Goal: Task Accomplishment & Management: Use online tool/utility

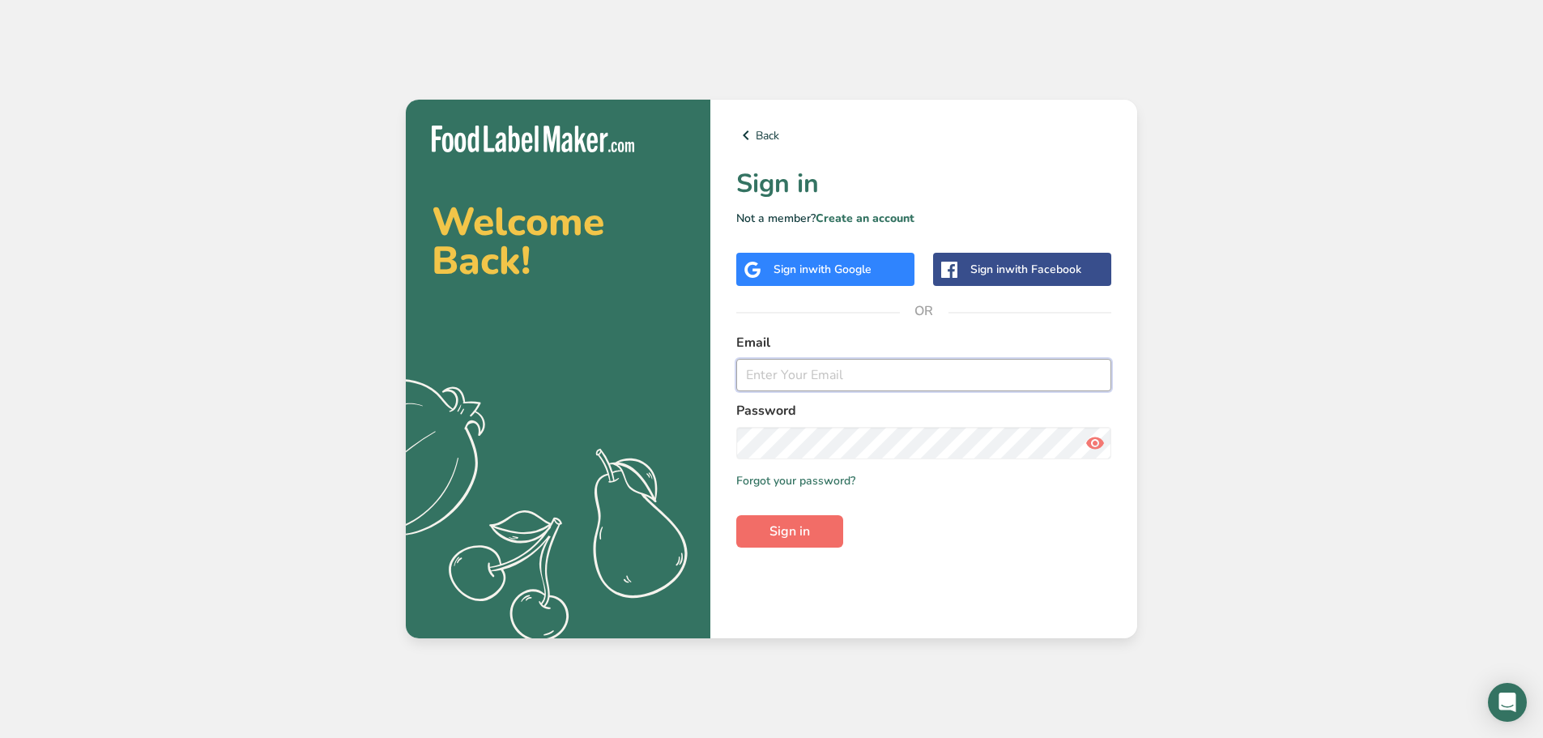
type input "[EMAIL_ADDRESS][DOMAIN_NAME]"
click at [779, 535] on span "Sign in" at bounding box center [790, 531] width 41 height 19
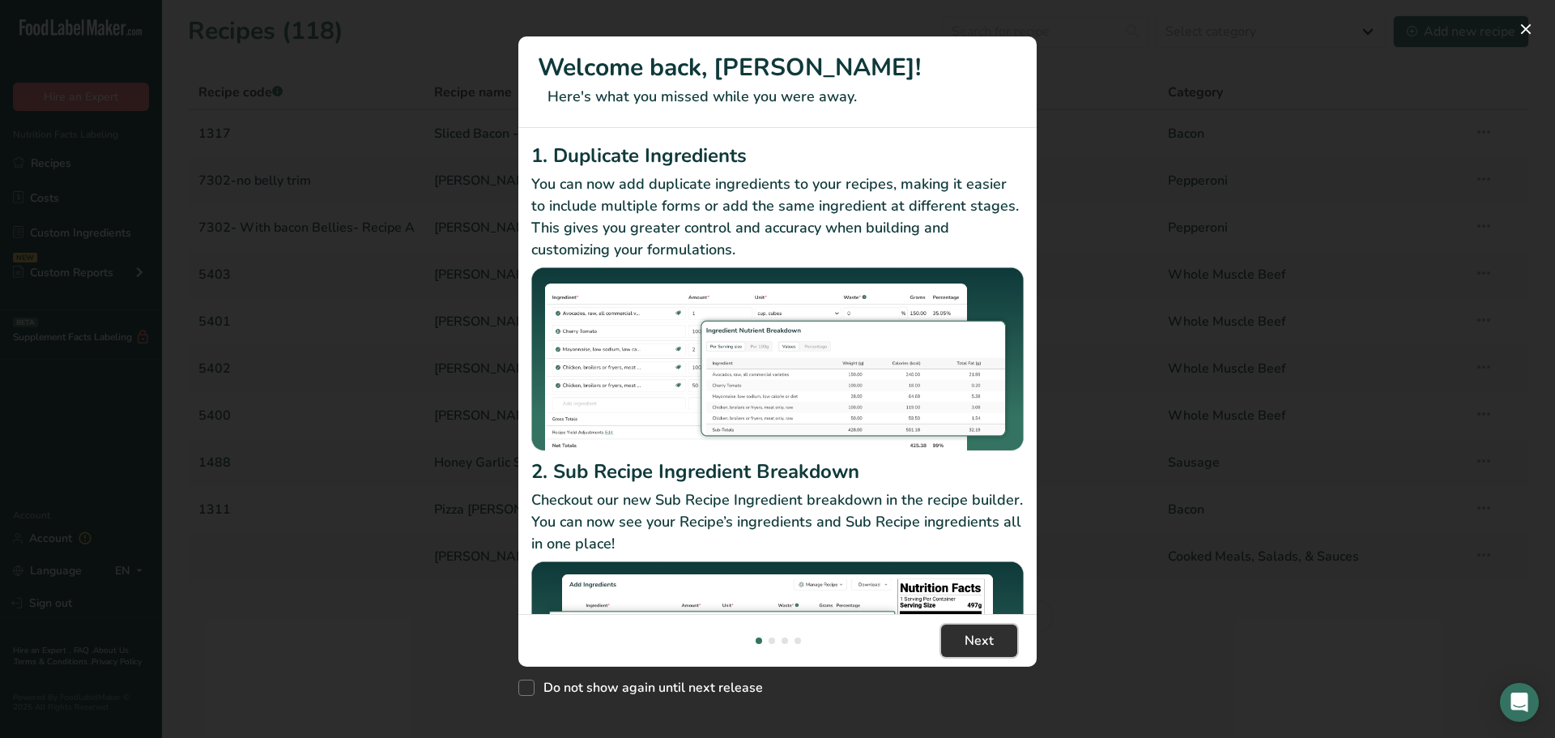
click at [978, 643] on span "Next" at bounding box center [979, 640] width 29 height 19
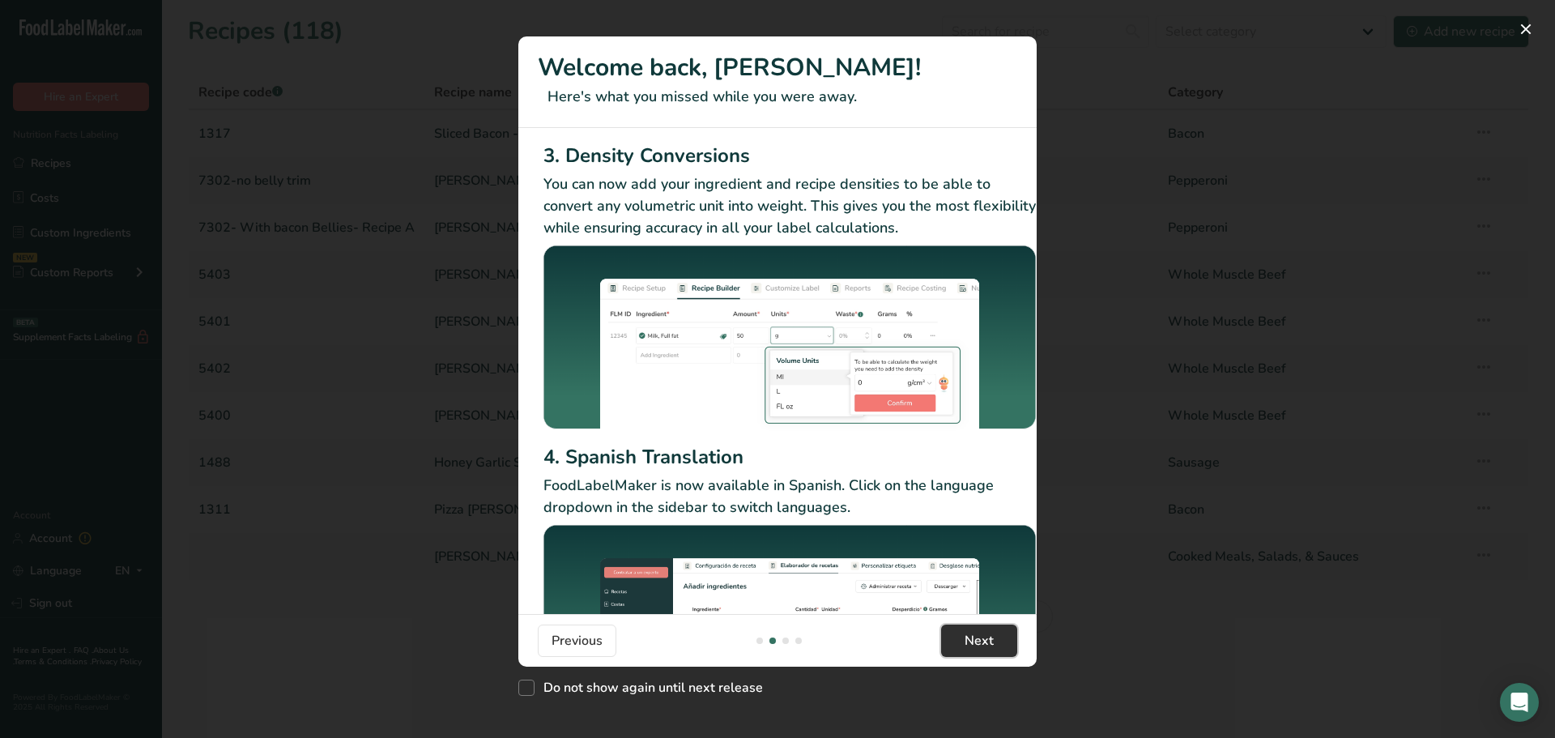
click at [978, 643] on span "Next" at bounding box center [979, 640] width 29 height 19
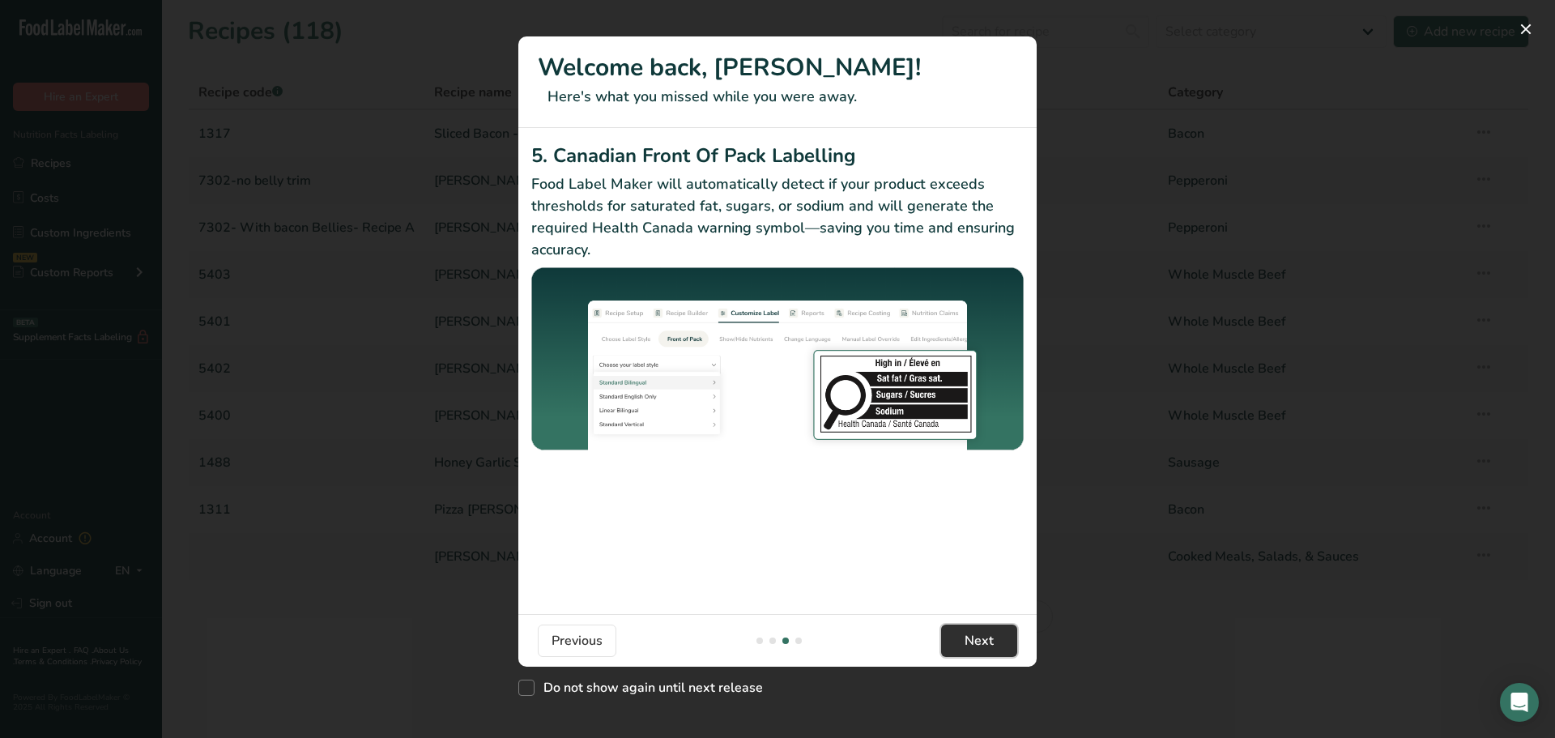
click at [978, 643] on span "Next" at bounding box center [979, 640] width 29 height 19
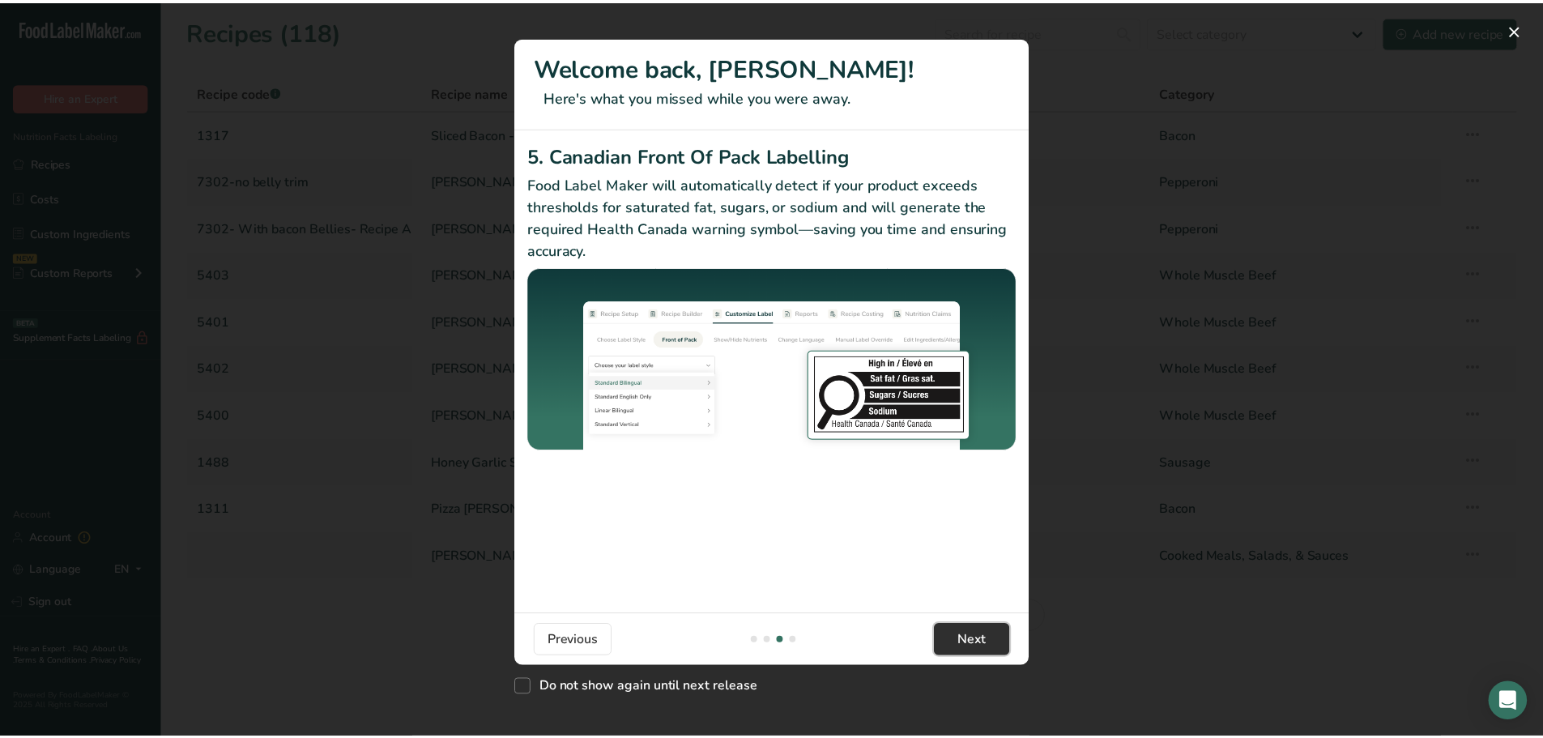
scroll to position [0, 1543]
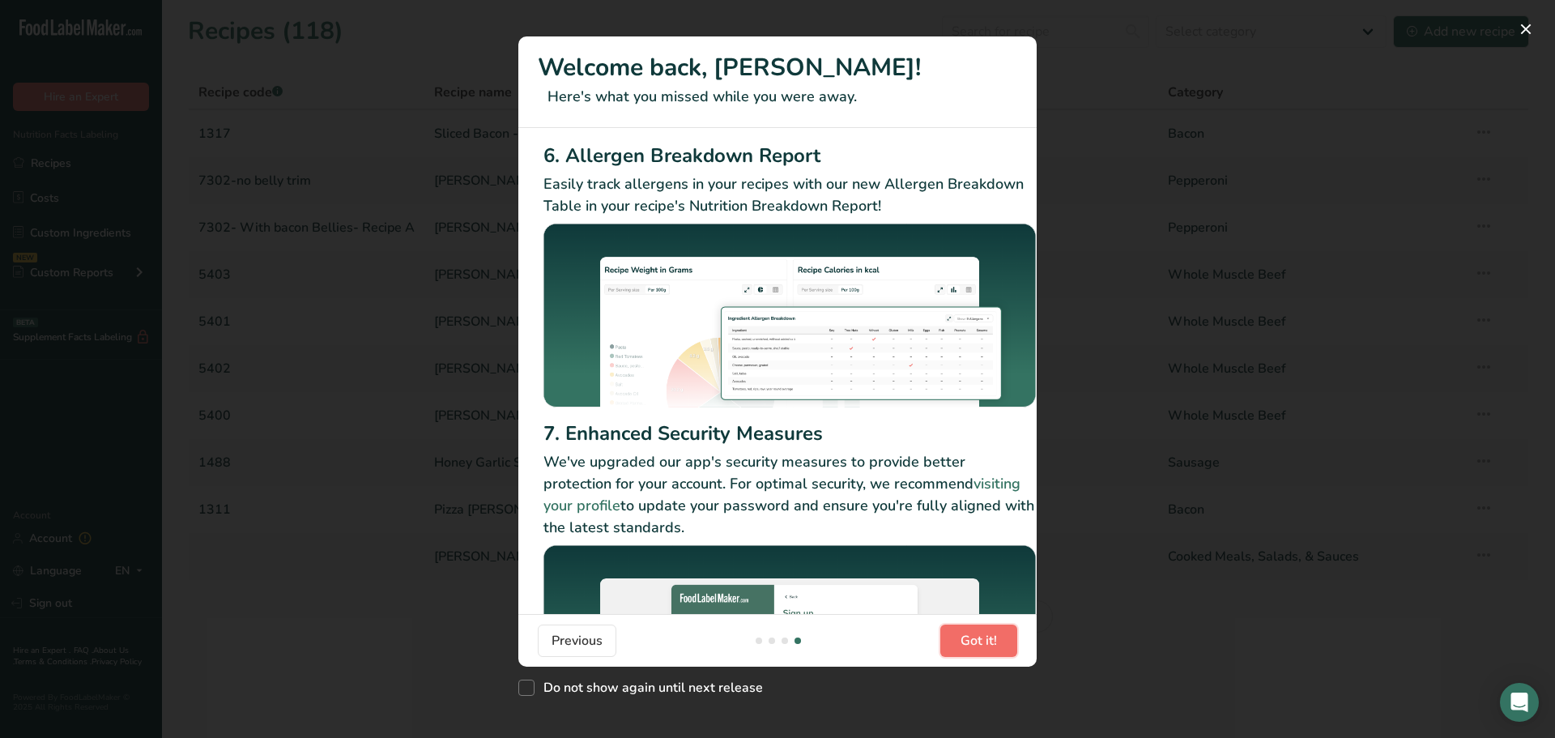
click at [978, 643] on span "Got it!" at bounding box center [979, 640] width 36 height 19
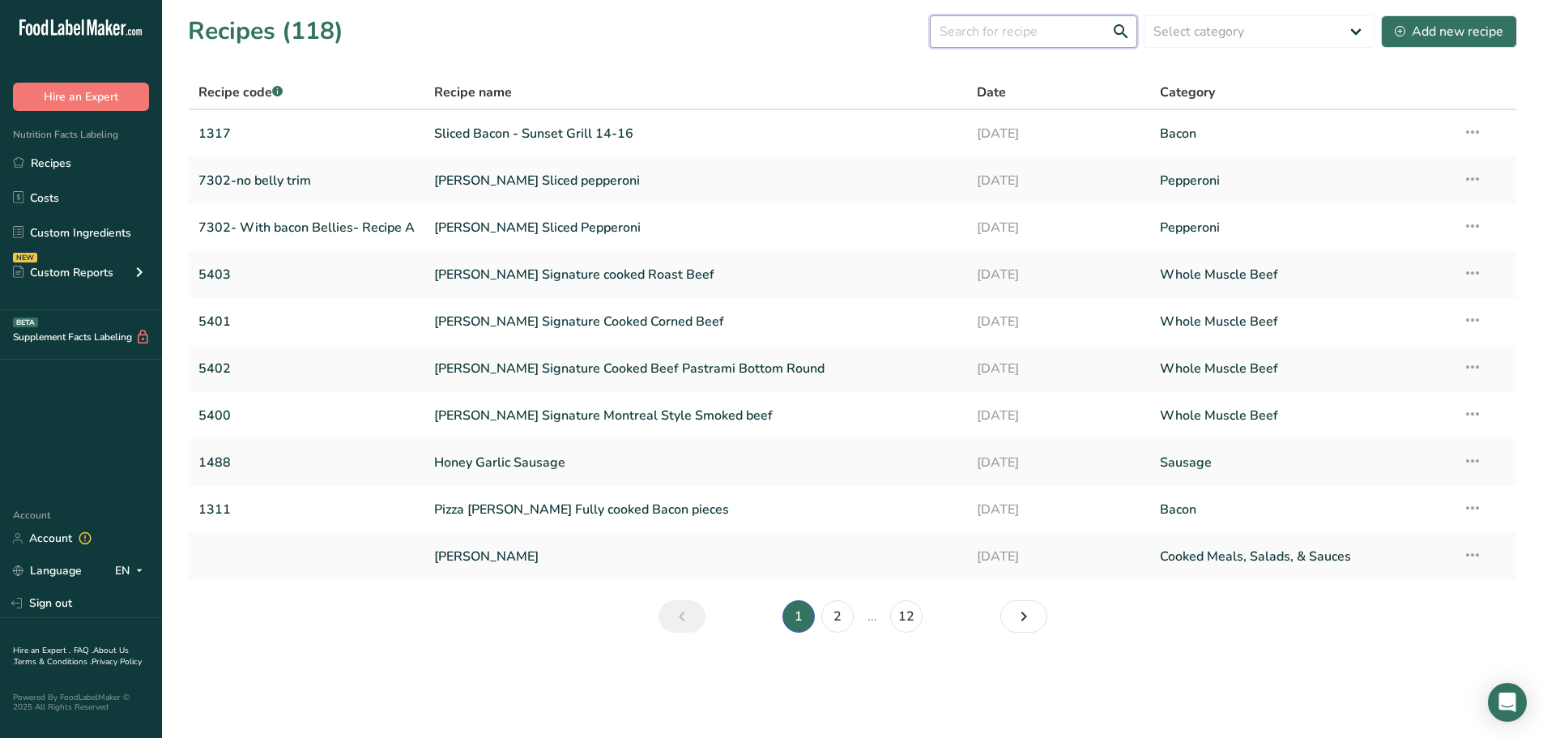
click at [1038, 34] on input "text" at bounding box center [1033, 31] width 207 height 32
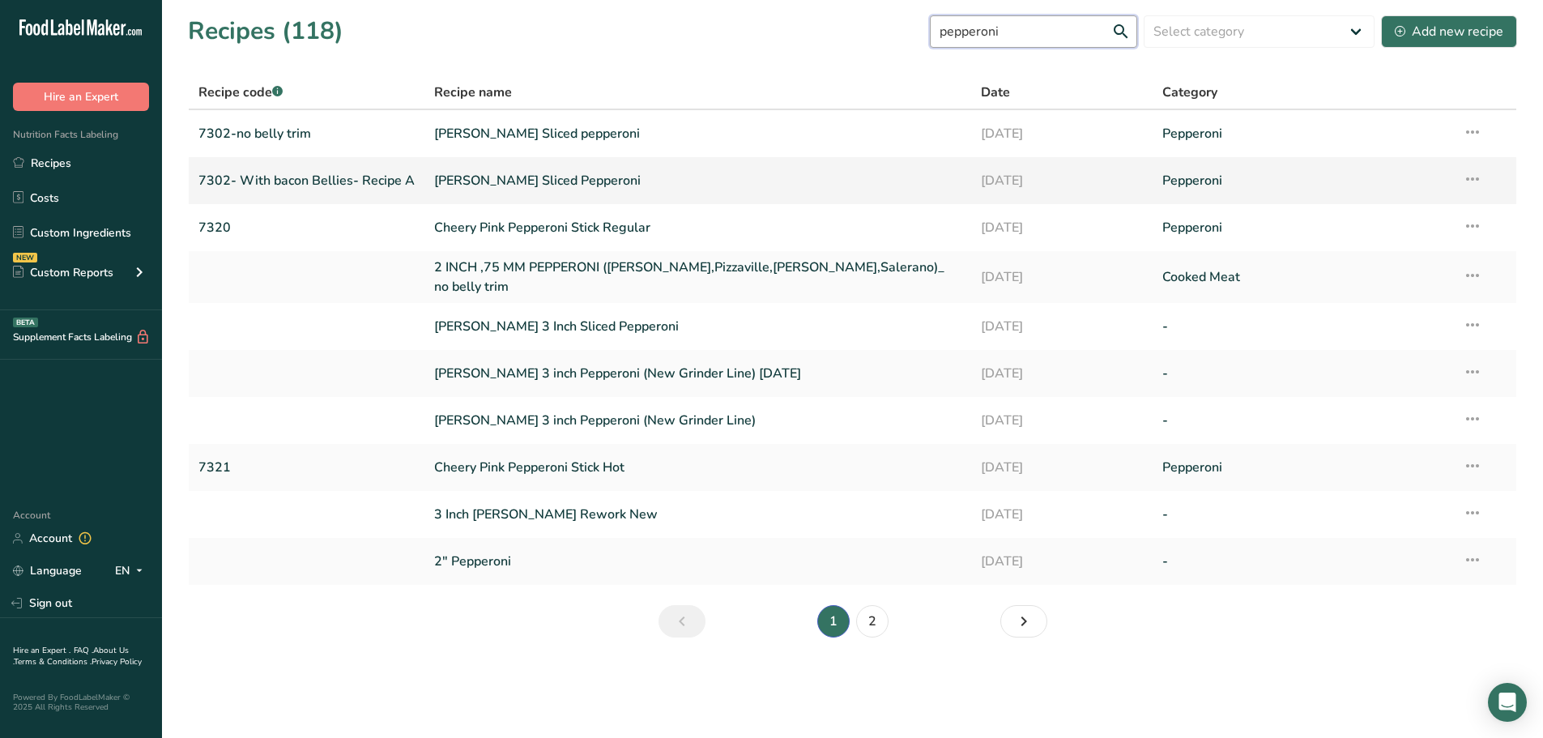
type input "pepperoni"
click at [693, 177] on link "[PERSON_NAME] Sliced Pepperoni" at bounding box center [697, 181] width 527 height 34
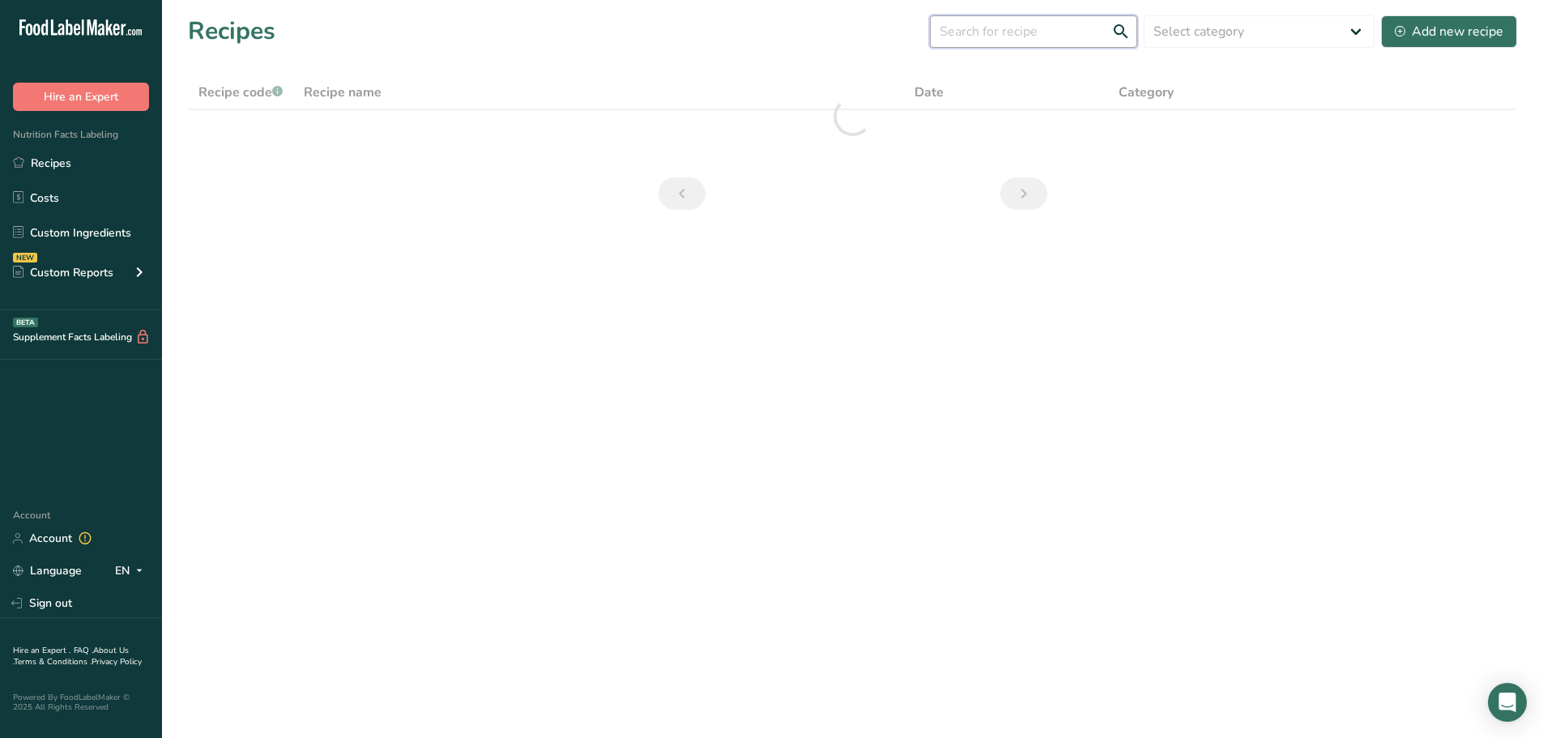
click at [1084, 42] on input "text" at bounding box center [1033, 31] width 207 height 32
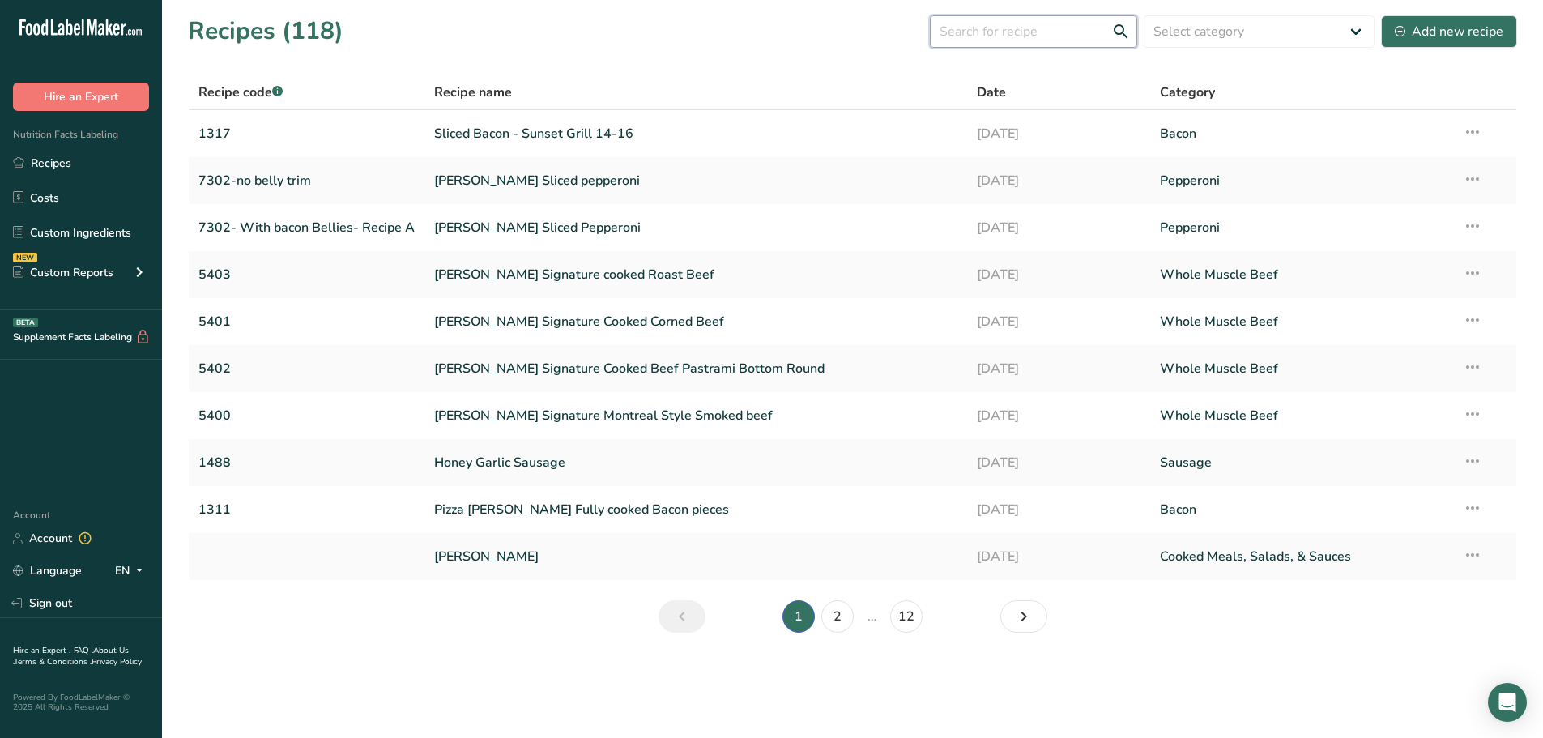
click at [1080, 38] on input "text" at bounding box center [1033, 31] width 207 height 32
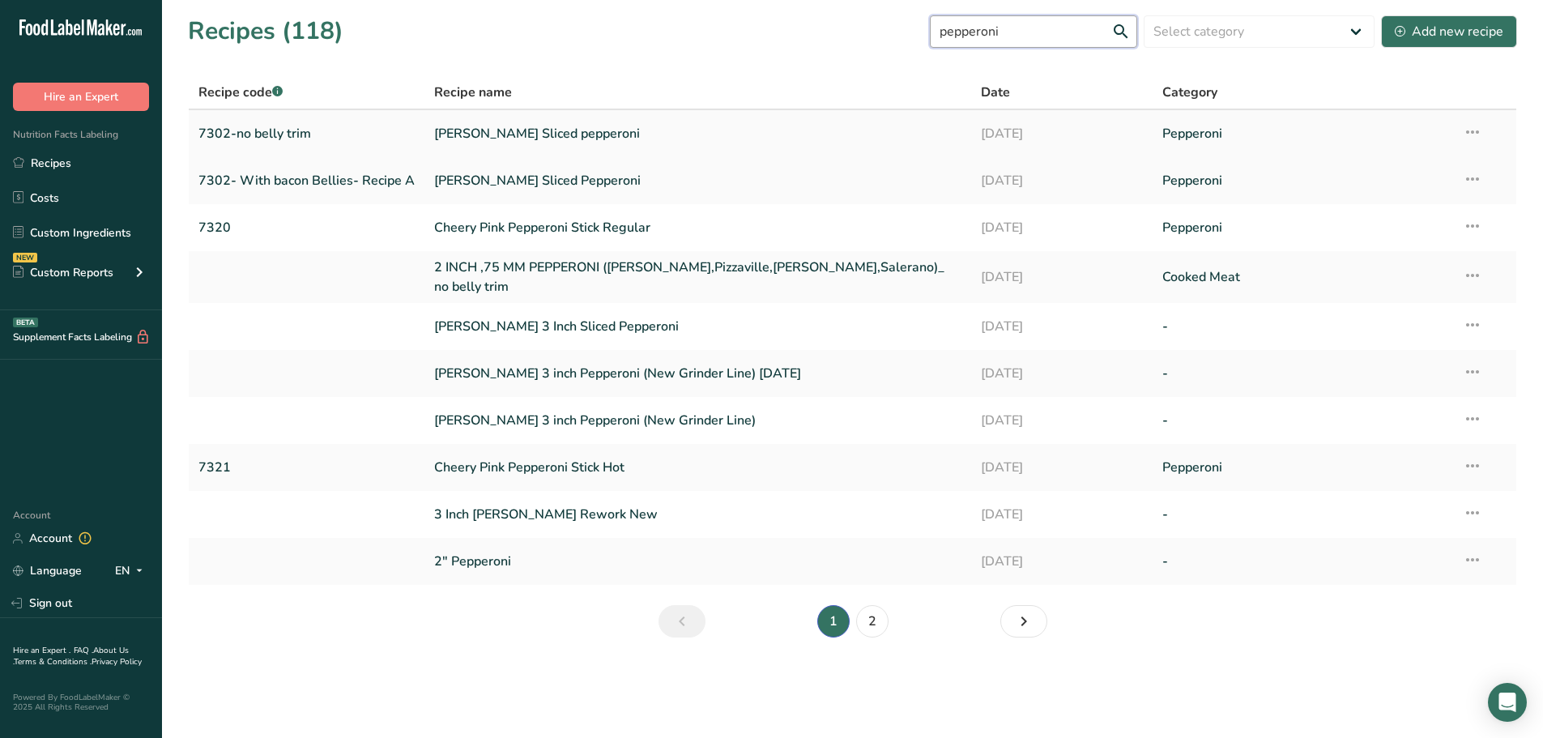
type input "pepperoni"
click at [532, 138] on link "[PERSON_NAME] Sliced pepperoni" at bounding box center [697, 134] width 527 height 34
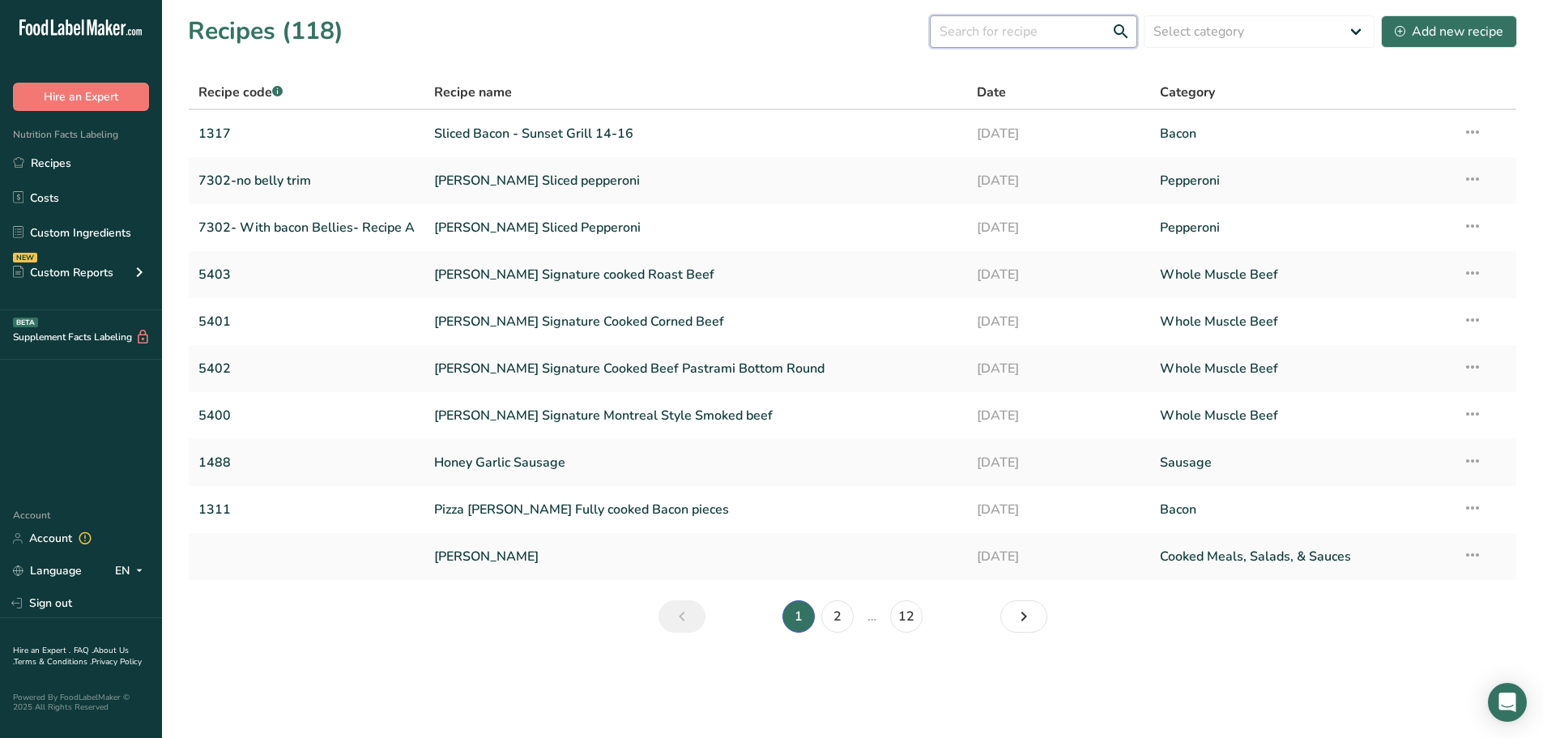
click at [1030, 41] on input "text" at bounding box center [1033, 31] width 207 height 32
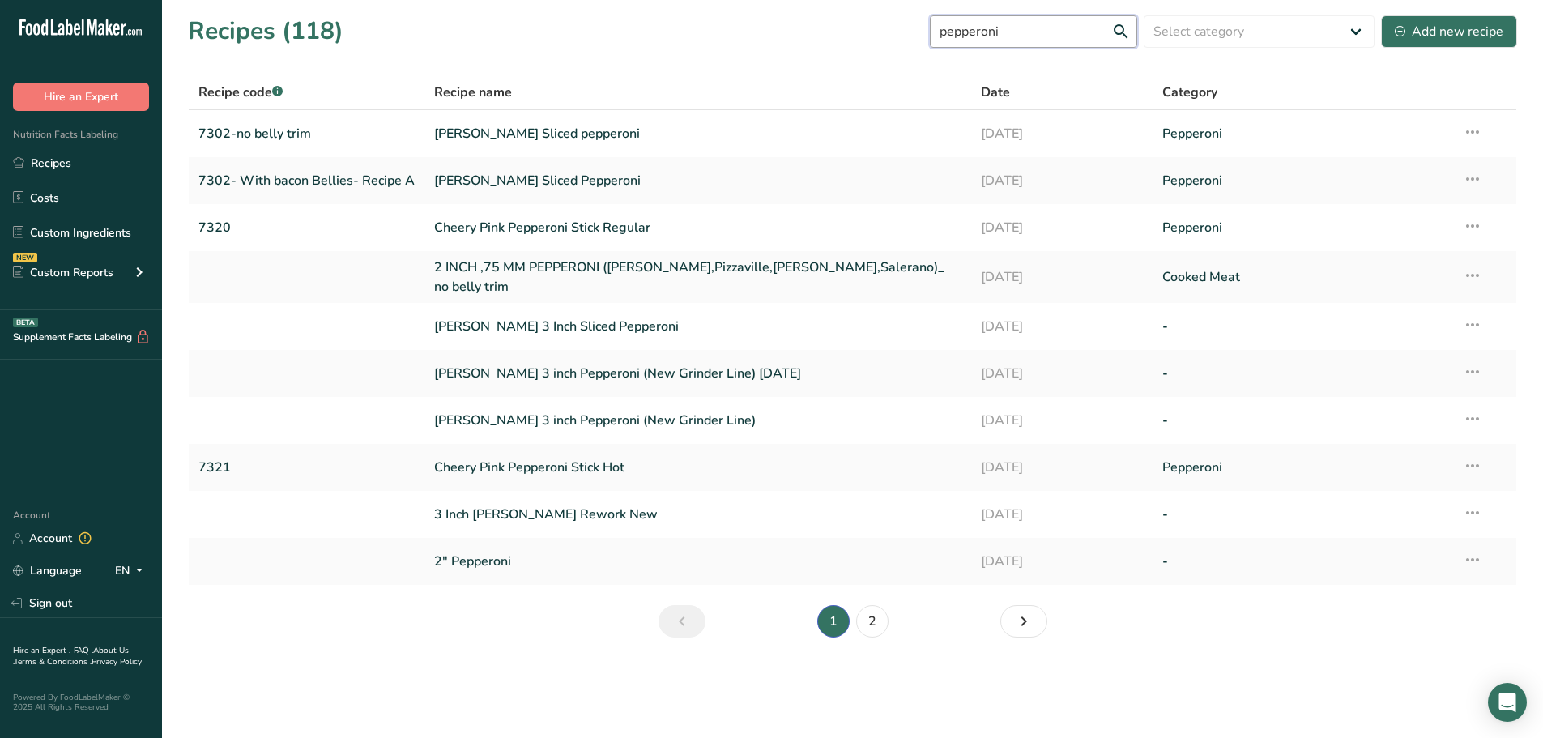
type input "pepperoni"
click at [1467, 169] on icon at bounding box center [1472, 178] width 19 height 29
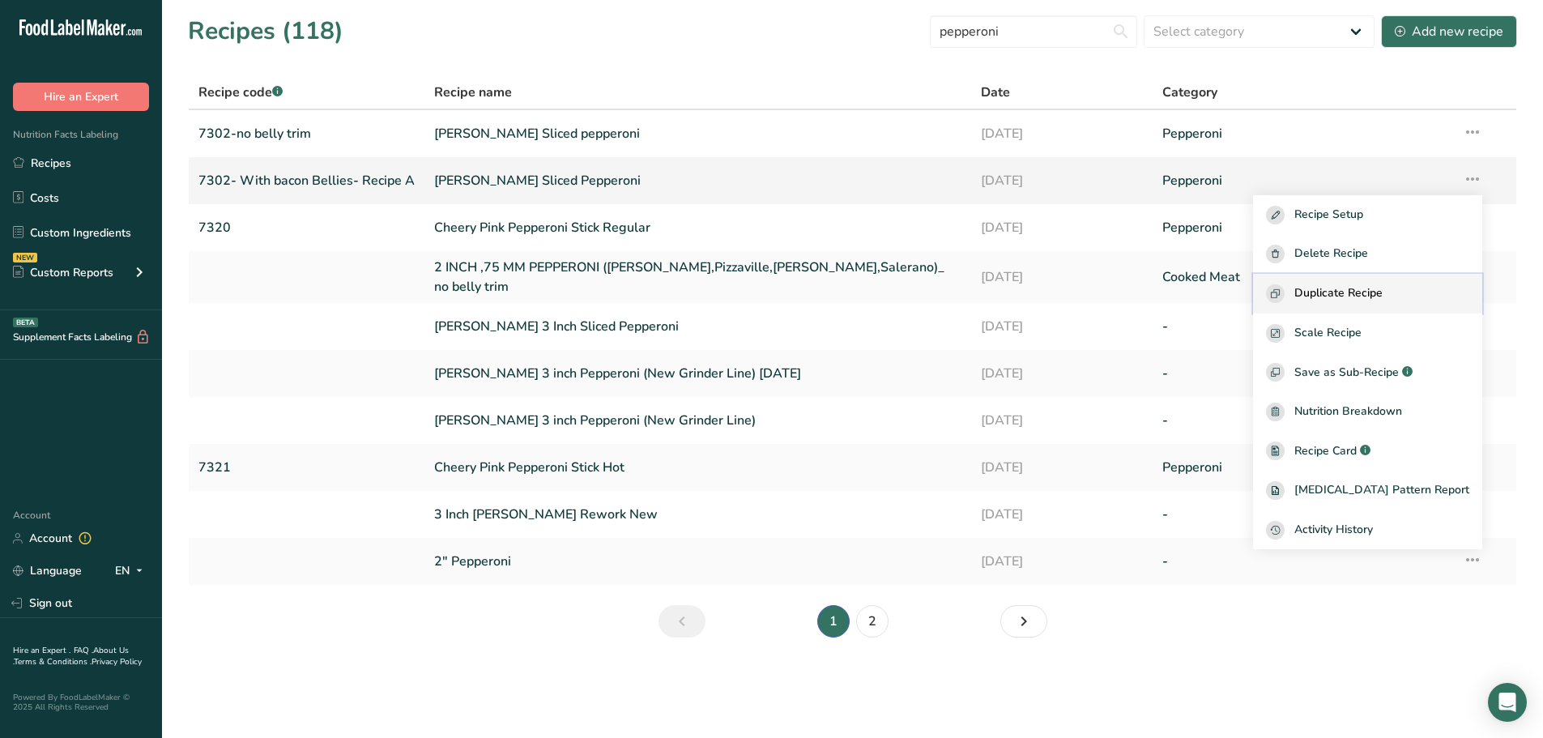
click at [1374, 279] on button "Duplicate Recipe" at bounding box center [1367, 294] width 229 height 40
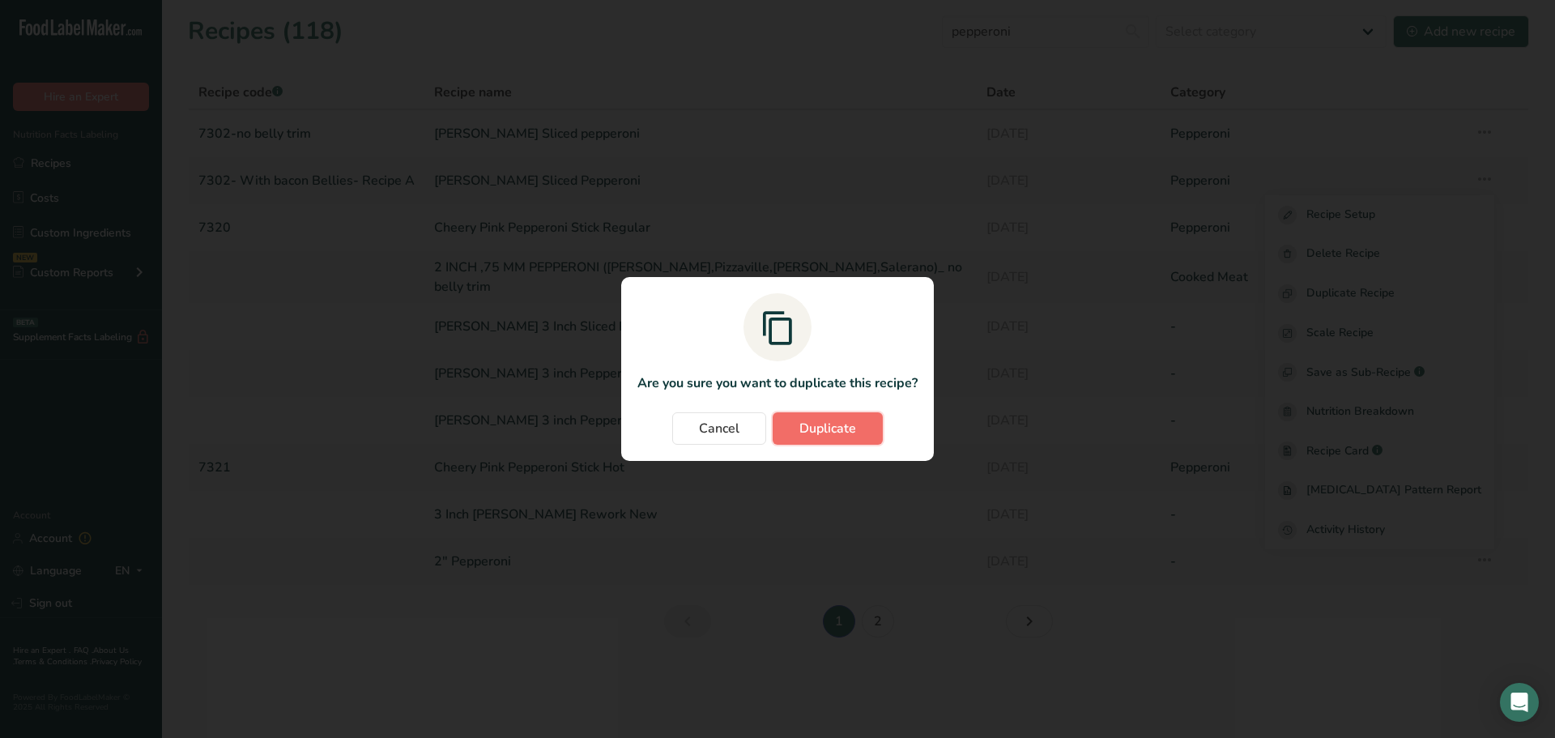
click at [846, 421] on span "Duplicate" at bounding box center [828, 428] width 57 height 19
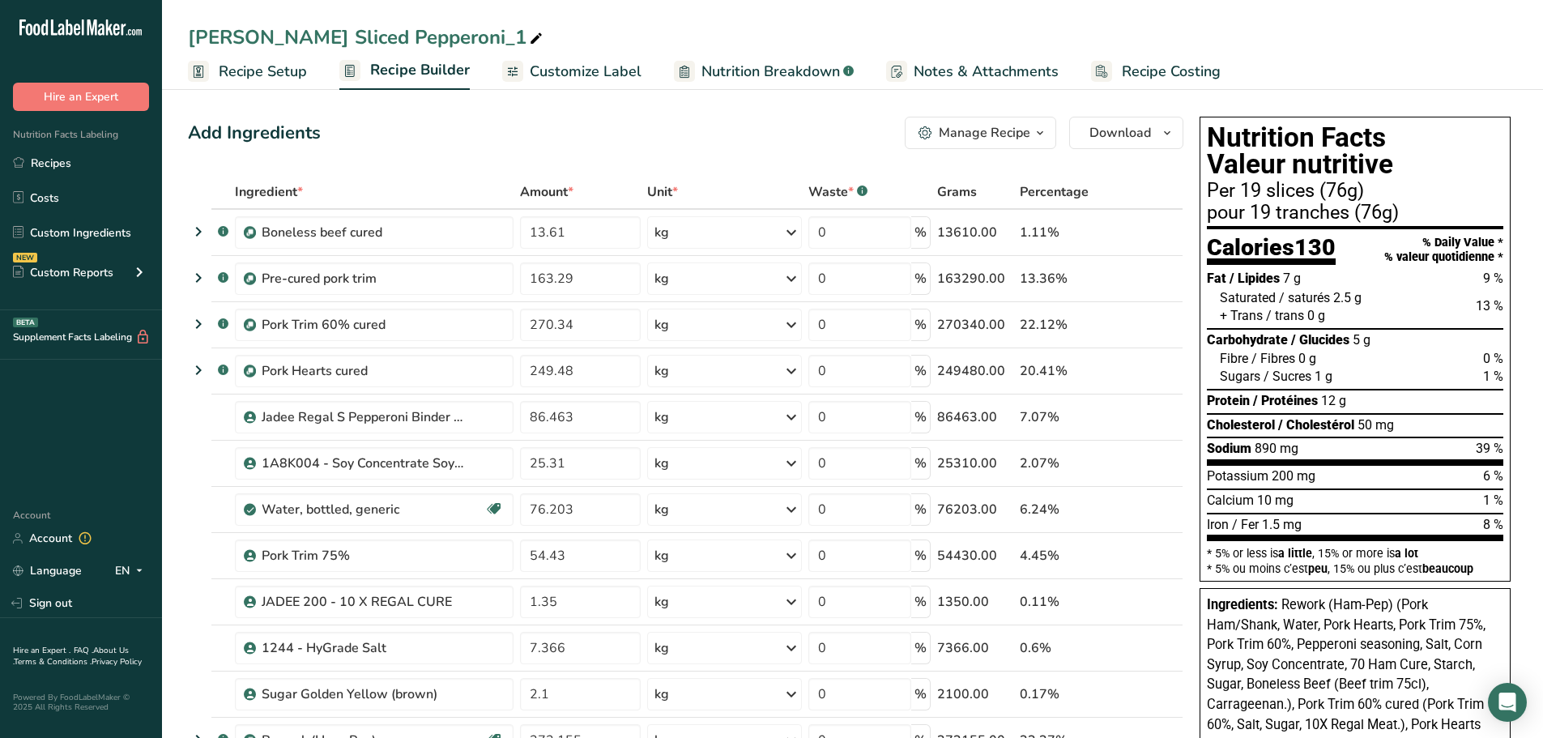
click at [468, 34] on div "[PERSON_NAME] Sliced Pepperoni_1" at bounding box center [367, 37] width 358 height 29
type input "[PERSON_NAME] Shredded"
click at [441, 35] on span at bounding box center [450, 38] width 19 height 19
type input "[PERSON_NAME] Shredded Pepperoni"
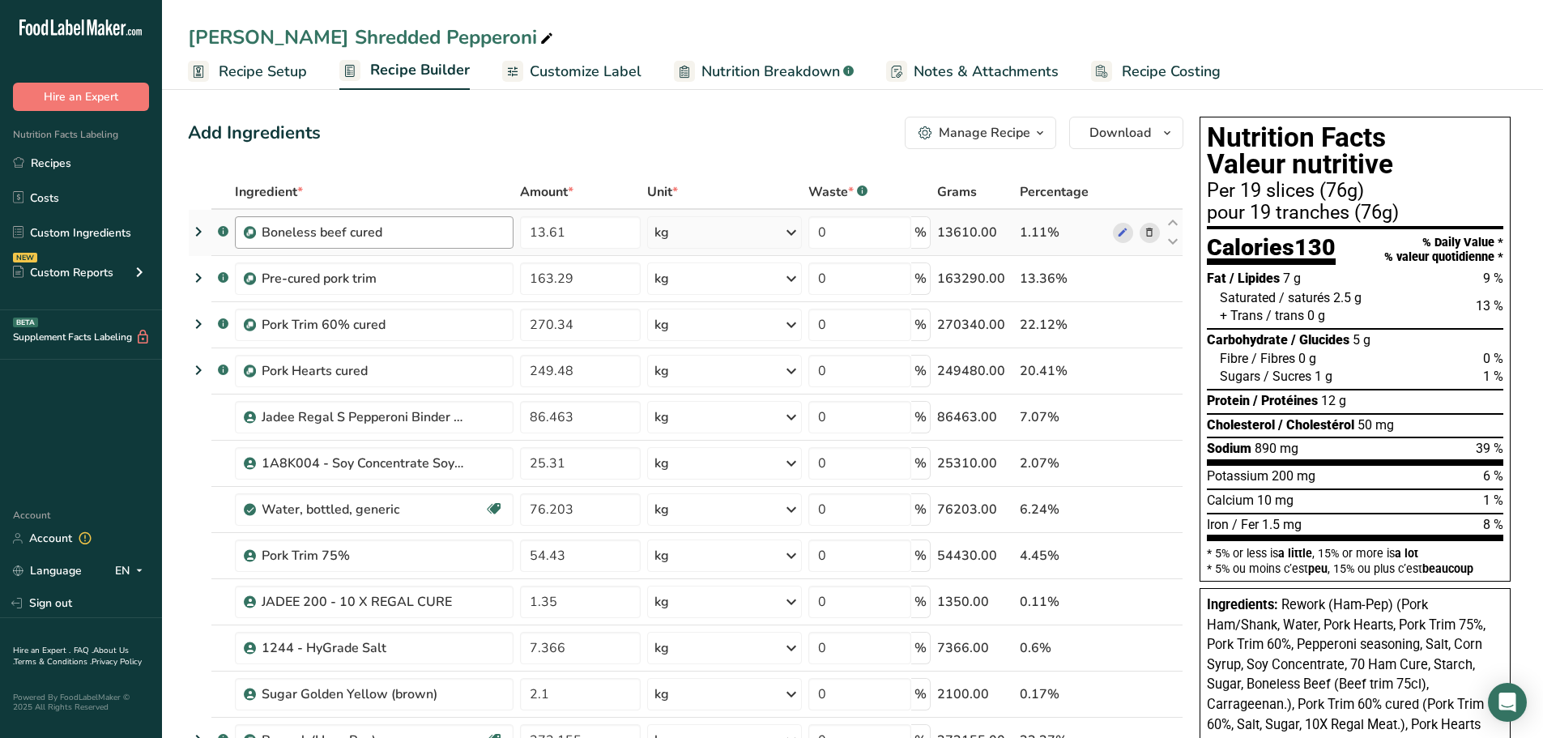
click at [301, 245] on div "Boneless beef cured" at bounding box center [374, 232] width 279 height 32
